Goal: Feedback & Contribution: Submit feedback/report problem

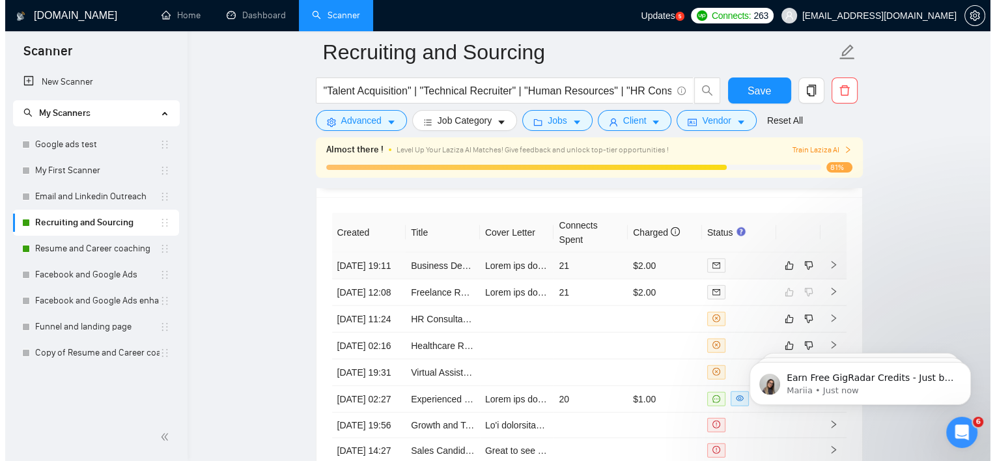
scroll to position [3256, 0]
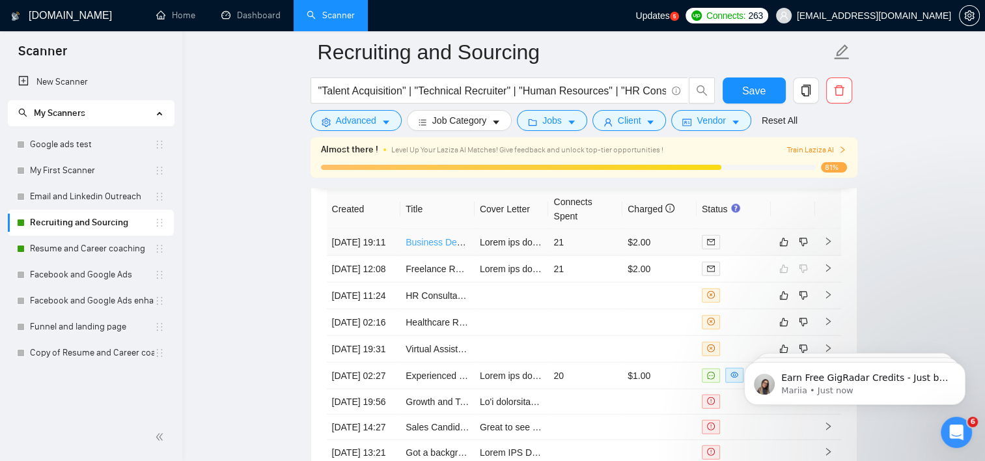
click at [438, 244] on link "Business Development Recruiter for Marketing & Social Media Talent" at bounding box center [545, 242] width 279 height 10
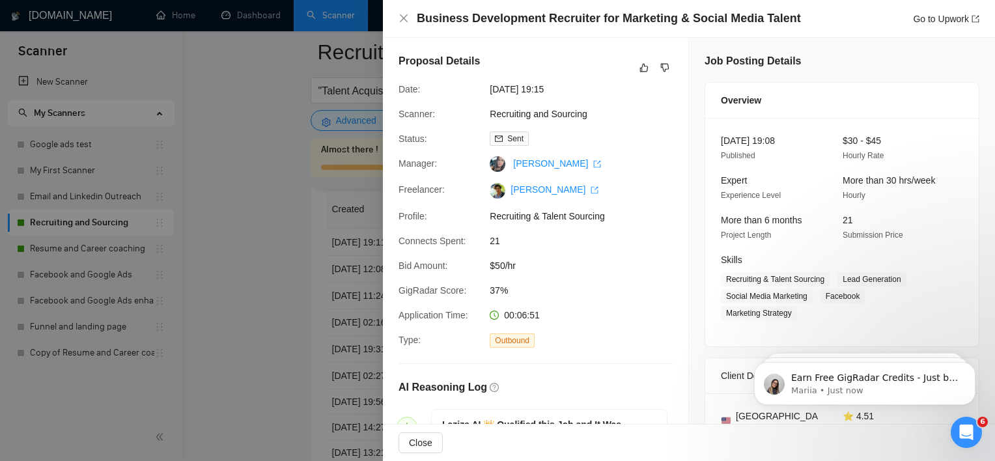
click at [352, 218] on div at bounding box center [497, 230] width 995 height 461
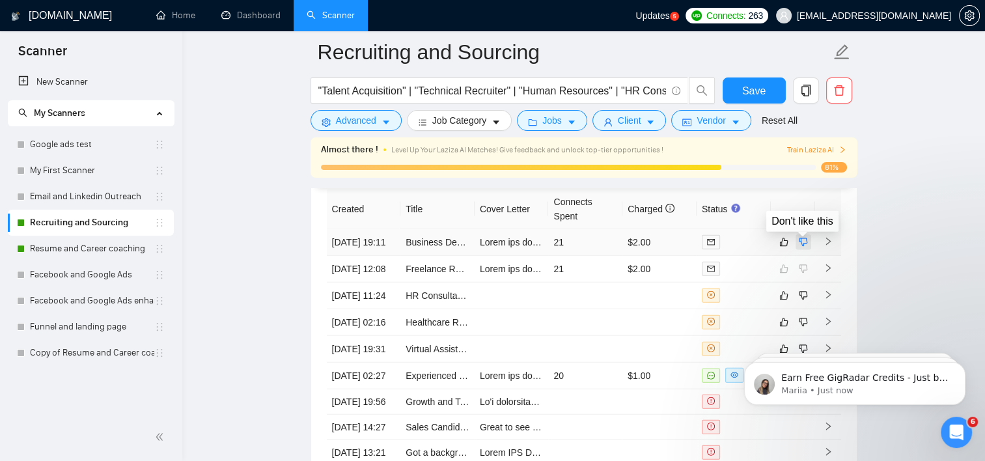
click at [807, 245] on icon "dislike" at bounding box center [803, 242] width 8 height 8
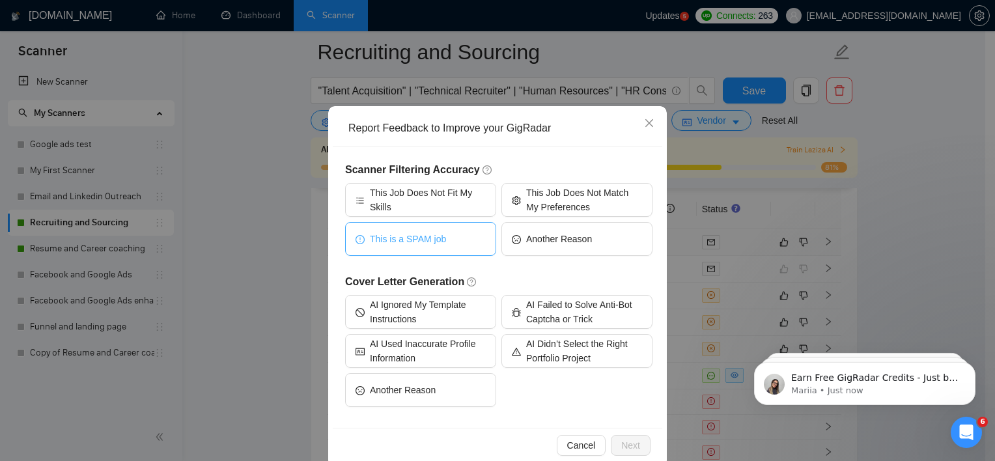
scroll to position [58, 0]
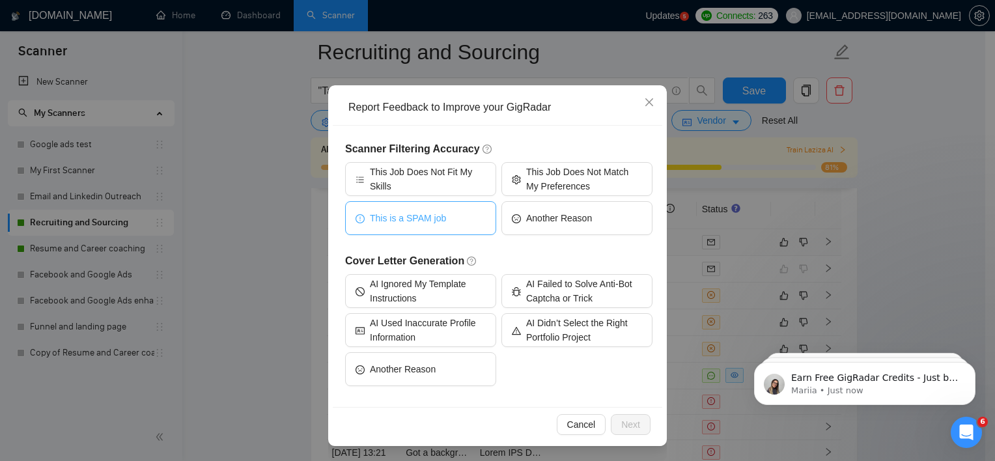
click at [447, 219] on button "This is a SPAM job" at bounding box center [420, 218] width 151 height 34
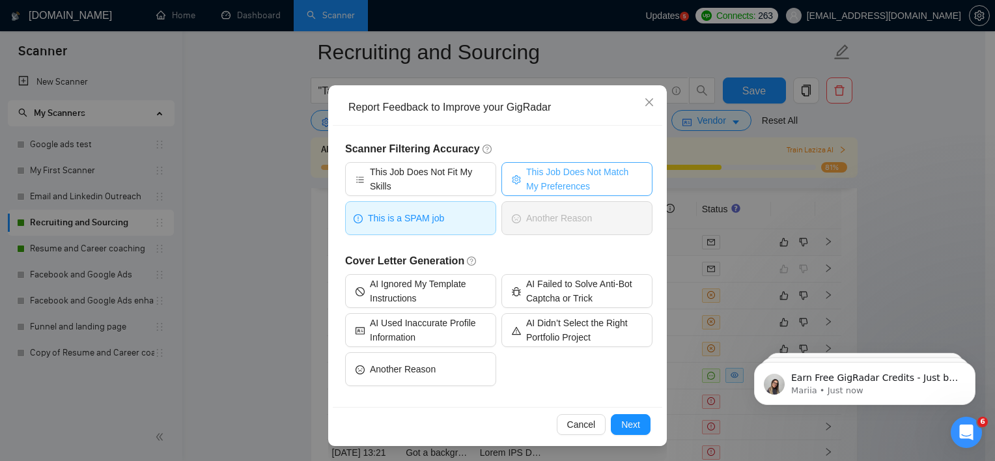
click at [560, 182] on span "This Job Does Not Match My Preferences" at bounding box center [584, 179] width 116 height 29
click at [632, 417] on span "Next" at bounding box center [630, 424] width 19 height 14
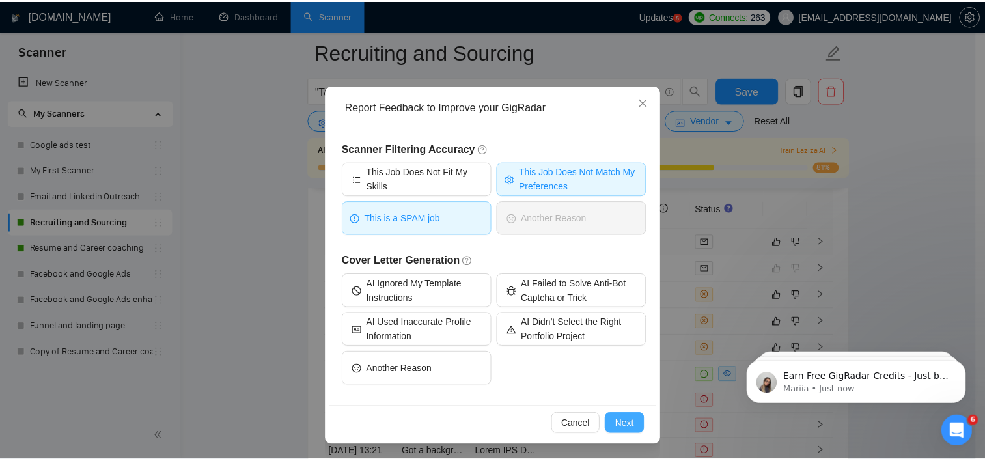
scroll to position [0, 0]
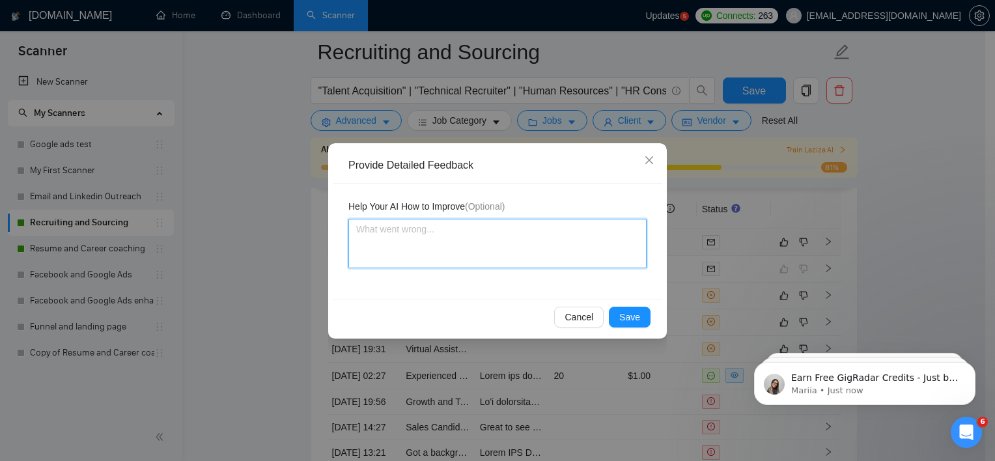
click at [496, 231] on textarea at bounding box center [497, 243] width 298 height 49
type textarea "S"
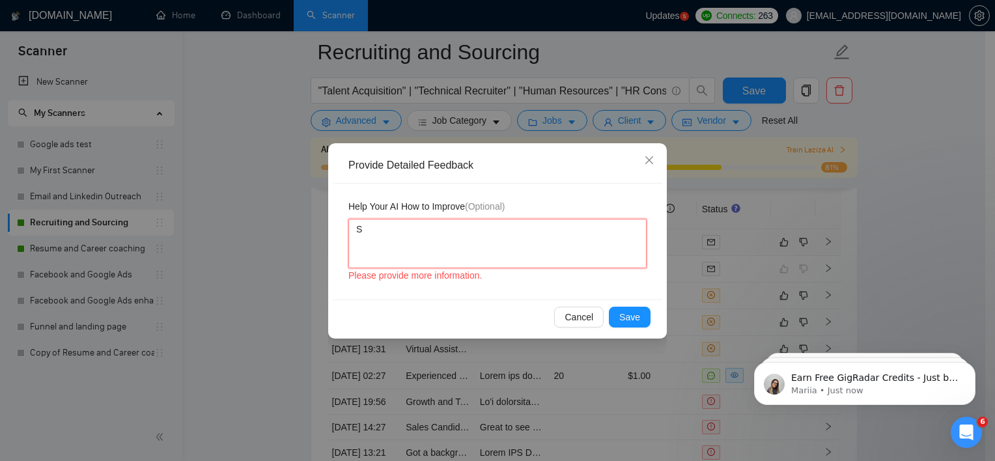
type textarea "St"
type textarea "Sto"
type textarea "Stop"
type textarea "Stop A"
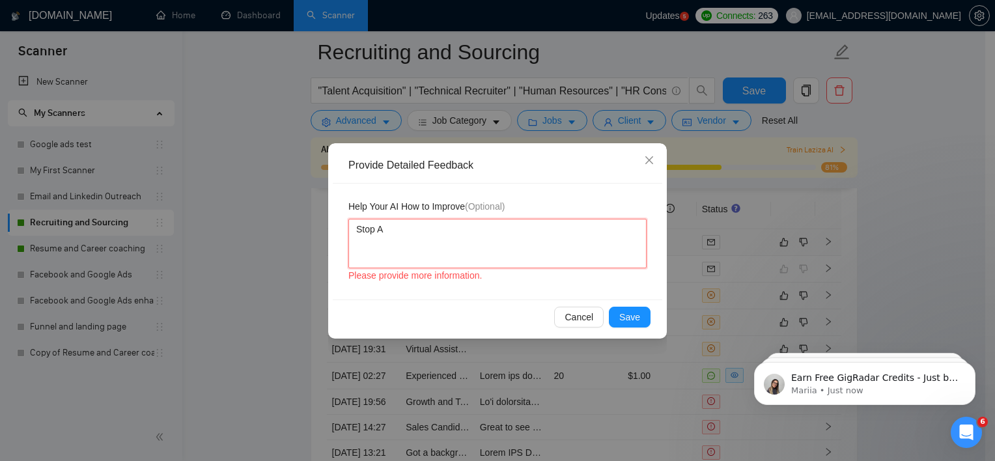
type textarea "Stop Ap"
type textarea "Stop App"
type textarea "Stop Appl"
type textarea "Stop Apply"
type textarea "Stop Applyin"
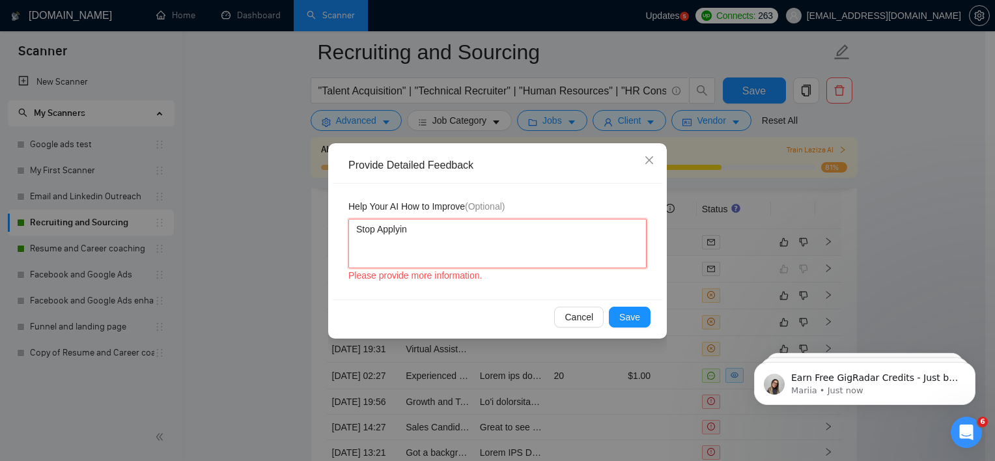
type textarea "Stop Applying"
type textarea "Stop Applying t"
type textarea "Stop Applying to"
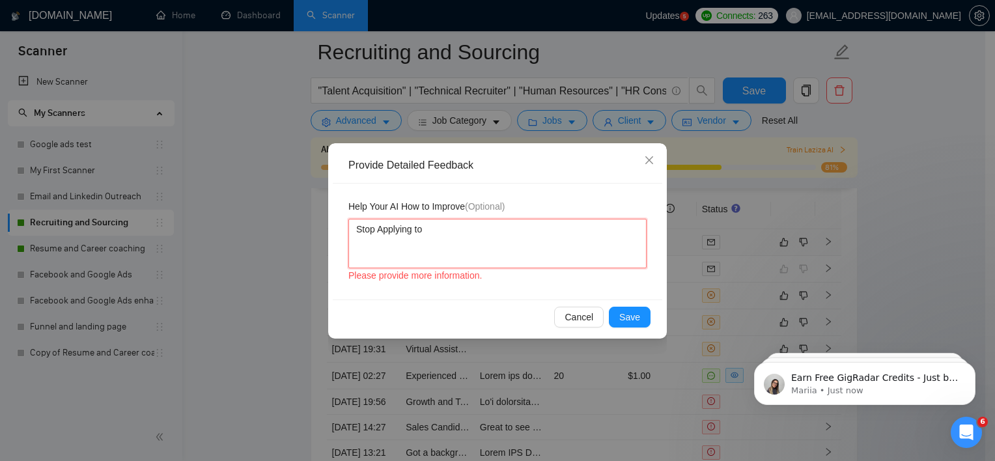
type textarea "Stop Applying to t"
type textarea "Stop Applying to th"
type textarea "Stop Applying to thi"
type textarea "Stop Applying to this"
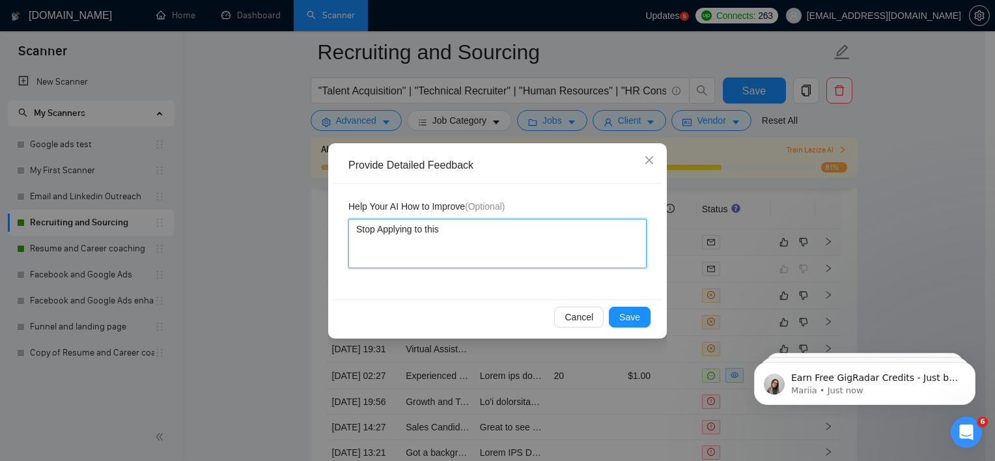
type textarea "Stop Applying to this"
type textarea "Stop Applying to this J"
type textarea "Stop Applying to this Jo"
type textarea "Stop Applying to this Job"
type textarea "Stop Applying to this Job."
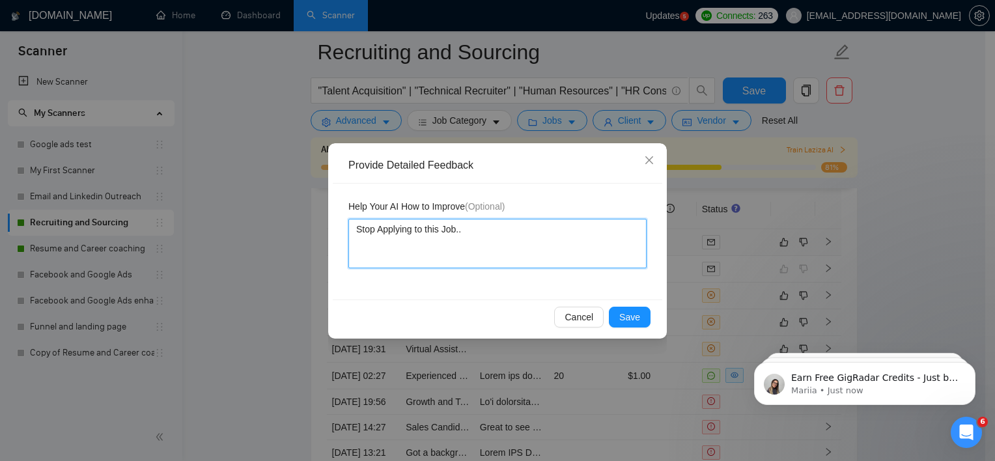
type textarea "Stop Applying to this Job.."
type textarea "Stop Applying to this Job.. i"
type textarea "Stop Applying to this Job.. it"
type textarea "Stop Applying to this Job.. i"
type textarea "Stop Applying to this Job.."
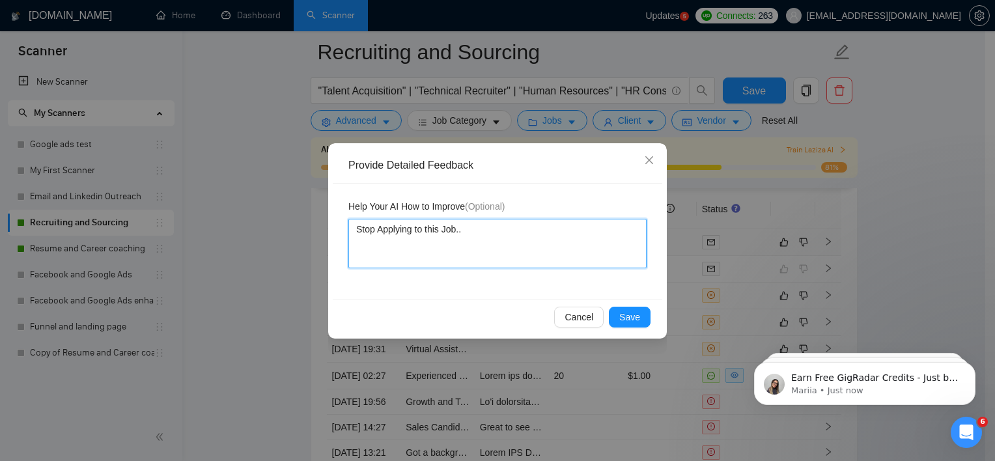
type textarea "Stop Applying to this Job.. H"
type textarea "Stop Applying to this Job.. He"
type textarea "Stop Applying to this Job.. He is"
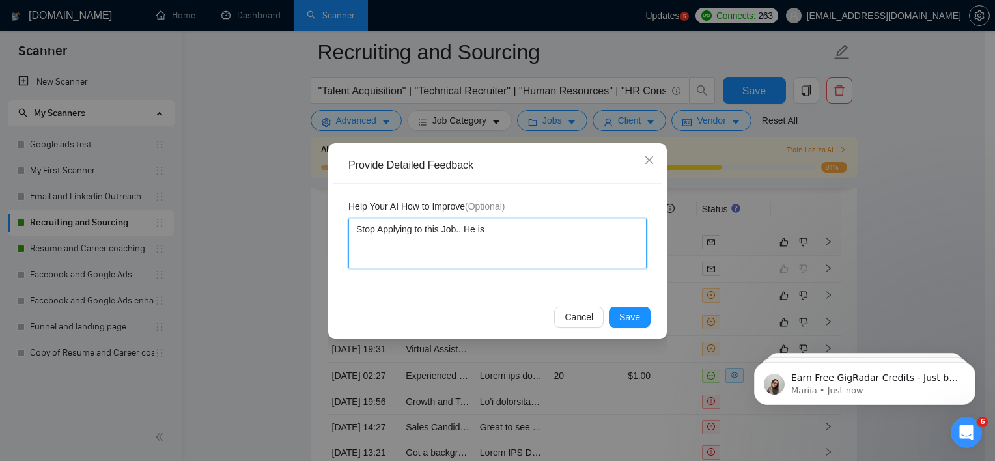
type textarea "Stop Applying to this Job.. He is j"
type textarea "Stop Applying to this Job.. He is js"
type textarea "Stop Applying to this Job.. He is j"
type textarea "Stop Applying to this Job.. He is ju"
type textarea "Stop Applying to this Job.. He is jus"
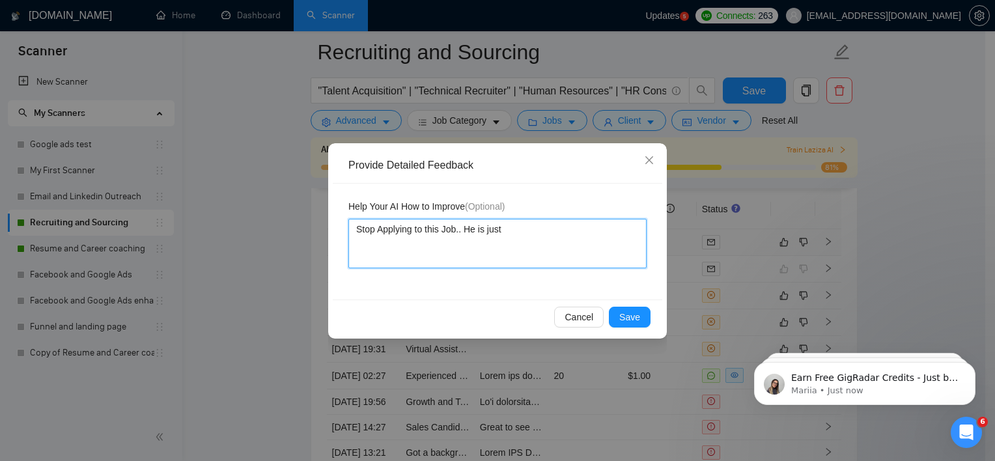
type textarea "Stop Applying to this Job.. He is just"
type textarea "Stop Applying to this Job.. He is just r"
type textarea "Stop Applying to this Job.. He is just re"
type textarea "Stop Applying to this Job.. He is just rep"
type textarea "Stop Applying to this Job.. He is just repo"
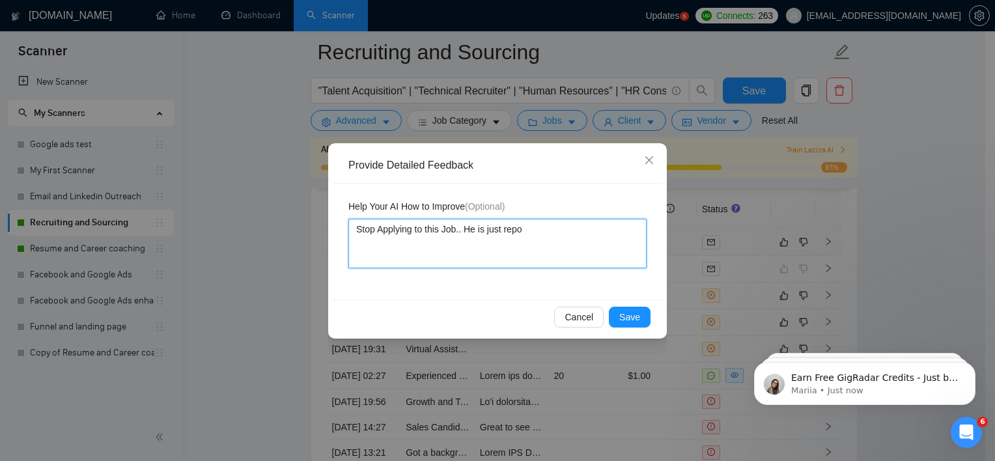
type textarea "Stop Applying to this Job.. He is just repos"
type textarea "Stop Applying to this Job.. He is just repost"
type textarea "Stop Applying to this Job.. He is just reposti"
type textarea "Stop Applying to this Job.. He is just repostin"
type textarea "Stop Applying to this Job.. He is just reposting"
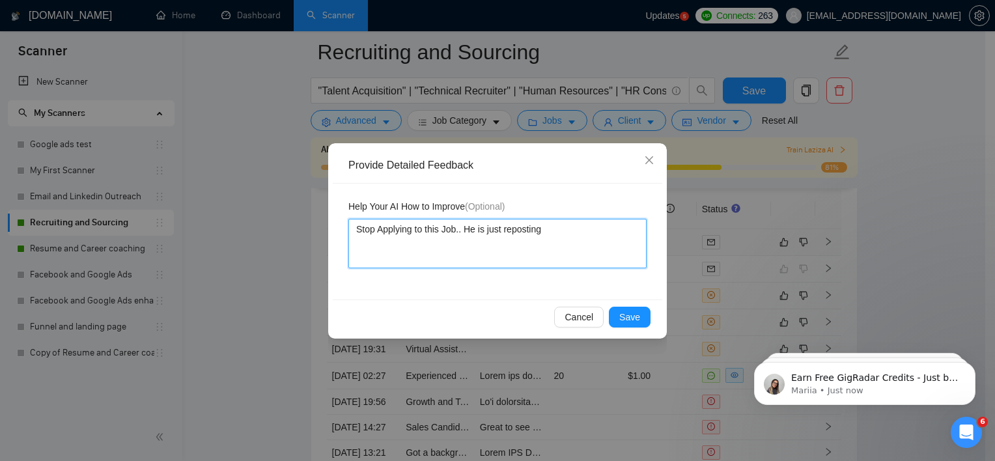
type textarea "Stop Applying to this Job.. He is just reposting"
type textarea "Stop Applying to this Job.. He is just reposting a"
type textarea "Stop Applying to this Job.. He is just reposting ag"
type textarea "Stop Applying to this Job.. He is just reposting aga"
type textarea "Stop Applying to this Job.. He is just reposting agai"
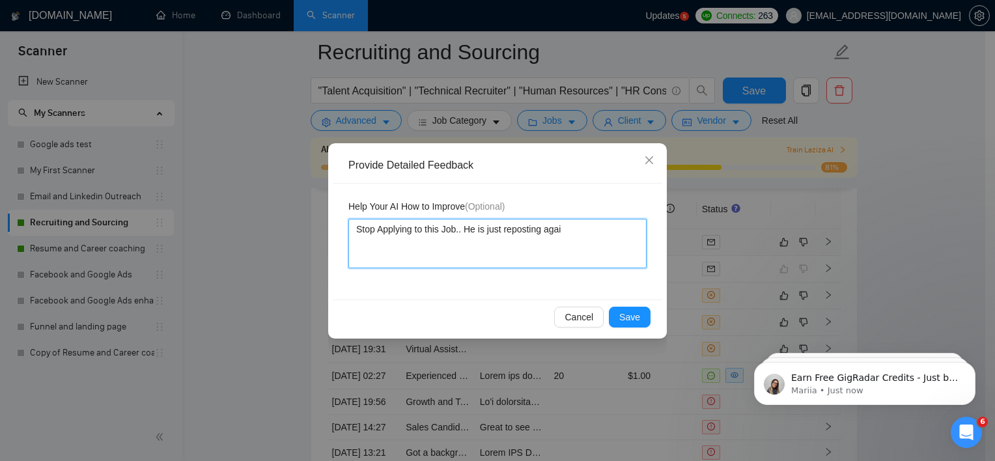
type textarea "Stop Applying to this Job.. He is just reposting again"
type textarea "Stop Applying to this Job.. He is just reposting again a"
type textarea "Stop Applying to this Job.. He is just reposting again an"
type textarea "Stop Applying to this Job.. He is just reposting again and"
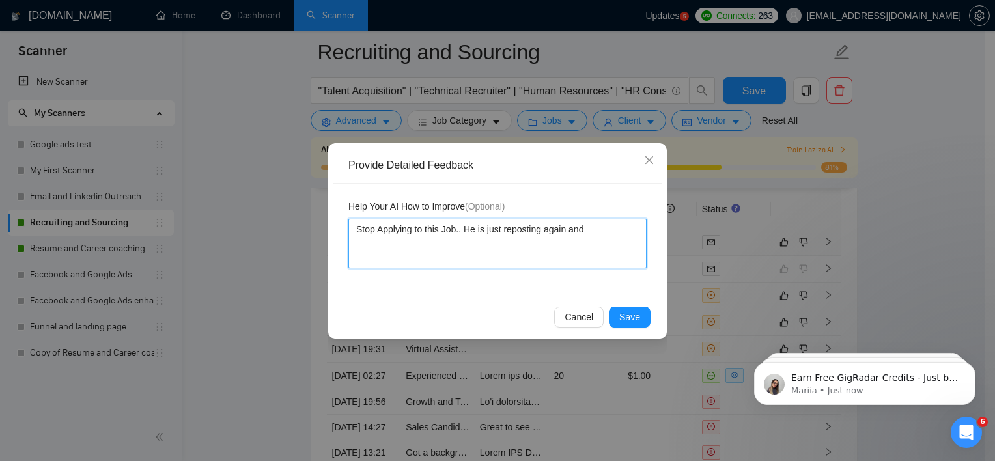
type textarea "Stop Applying to this Job.. He is just reposting again and"
type textarea "Stop Applying to this Job.. He is just reposting again and a"
type textarea "Stop Applying to this Job.. He is just reposting again and aga"
type textarea "Stop Applying to this Job.. He is just reposting again and agai"
type textarea "Stop Applying to this Job.. He is just reposting again and again"
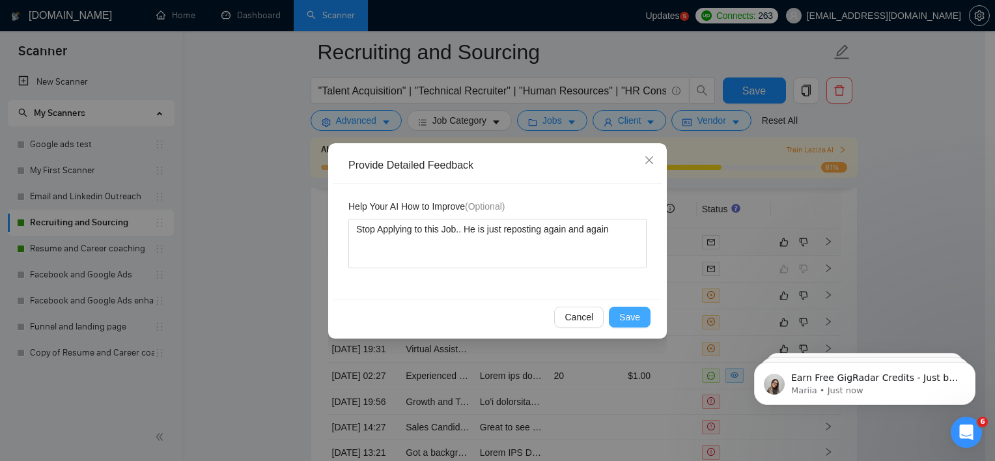
click at [633, 313] on span "Save" at bounding box center [629, 317] width 21 height 14
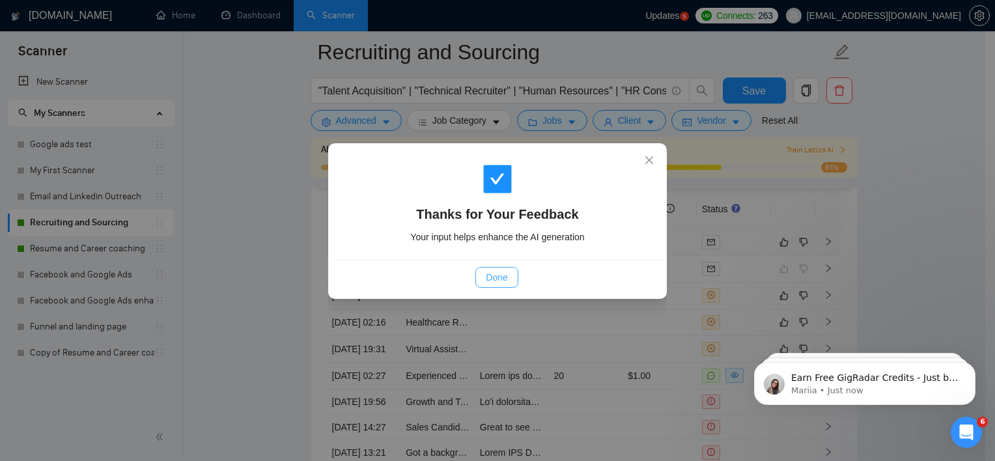
click at [492, 274] on span "Done" at bounding box center [496, 277] width 21 height 14
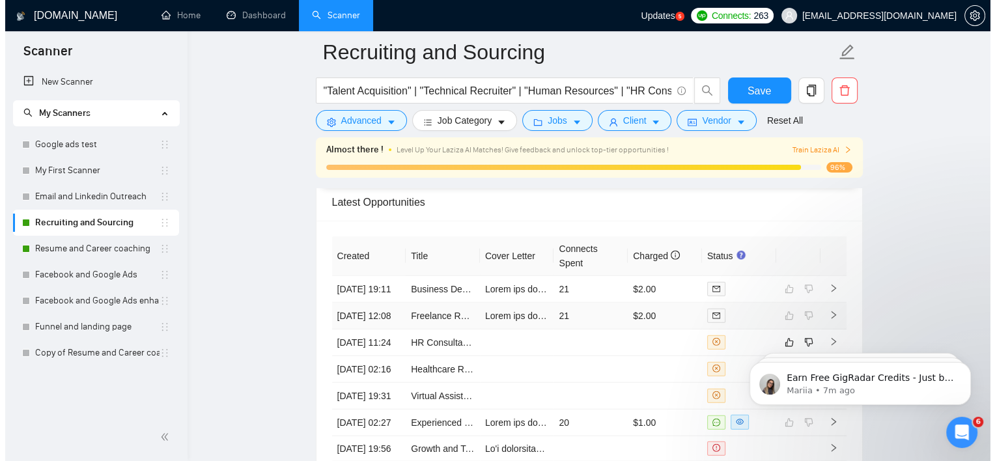
scroll to position [3256, 0]
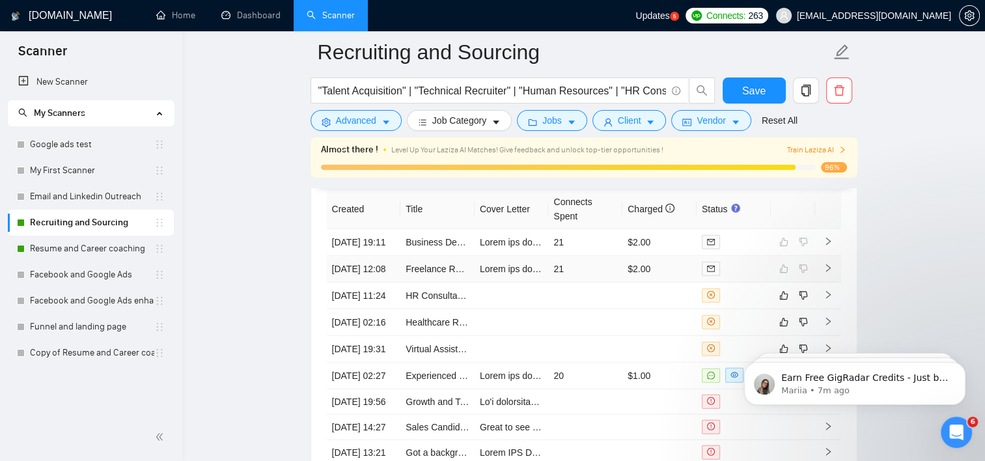
click at [830, 273] on icon "right" at bounding box center [828, 268] width 9 height 9
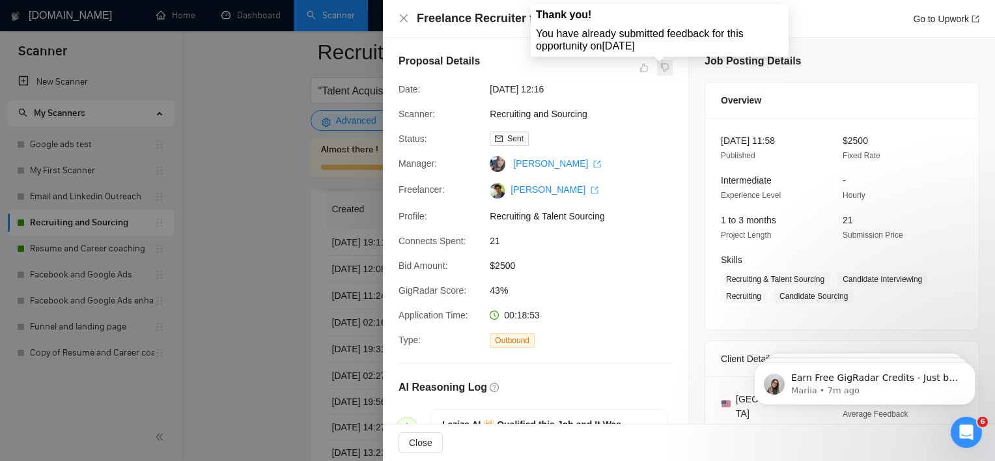
click at [657, 68] on span at bounding box center [665, 68] width 16 height 16
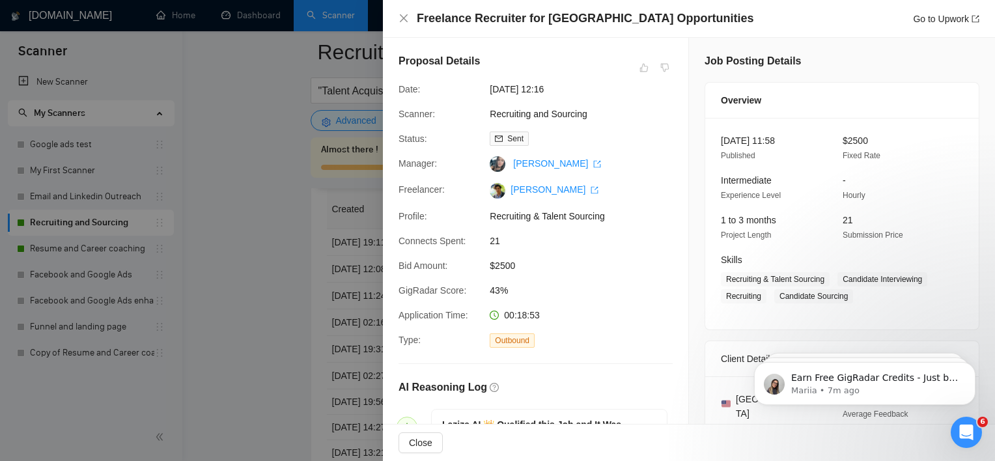
click at [399, 12] on div "Freelance Recruiter for [GEOGRAPHIC_DATA] Opportunities Go to Upwork" at bounding box center [689, 18] width 581 height 16
click at [405, 18] on icon "close" at bounding box center [404, 18] width 10 height 10
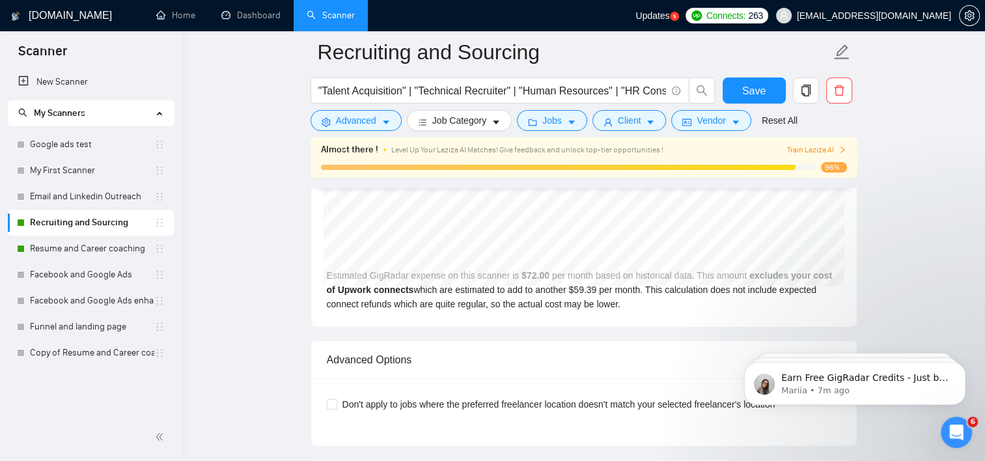
scroll to position [2735, 0]
